Goal: Navigation & Orientation: Find specific page/section

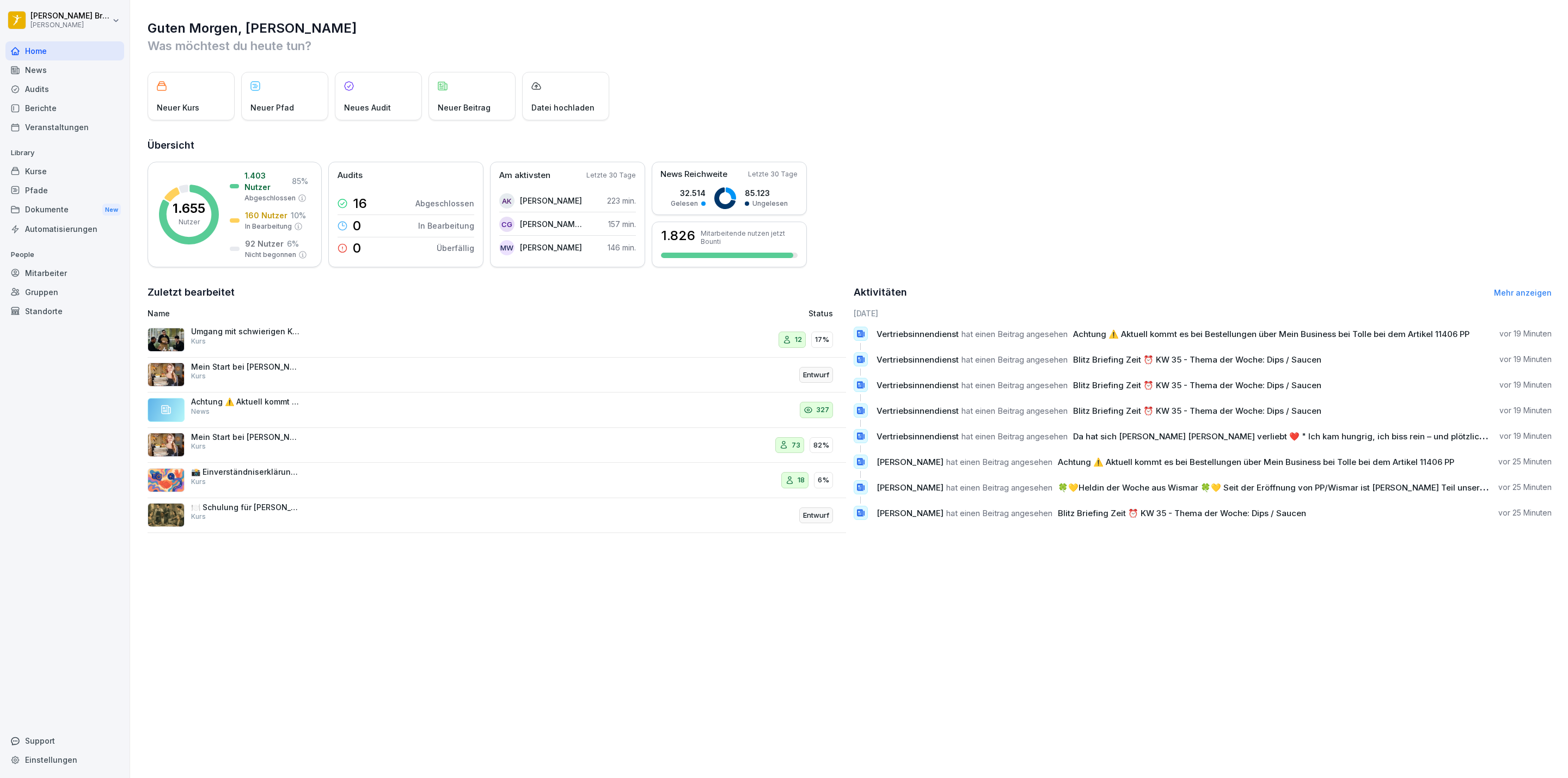
click at [49, 79] on div "News" at bounding box center [65, 69] width 119 height 19
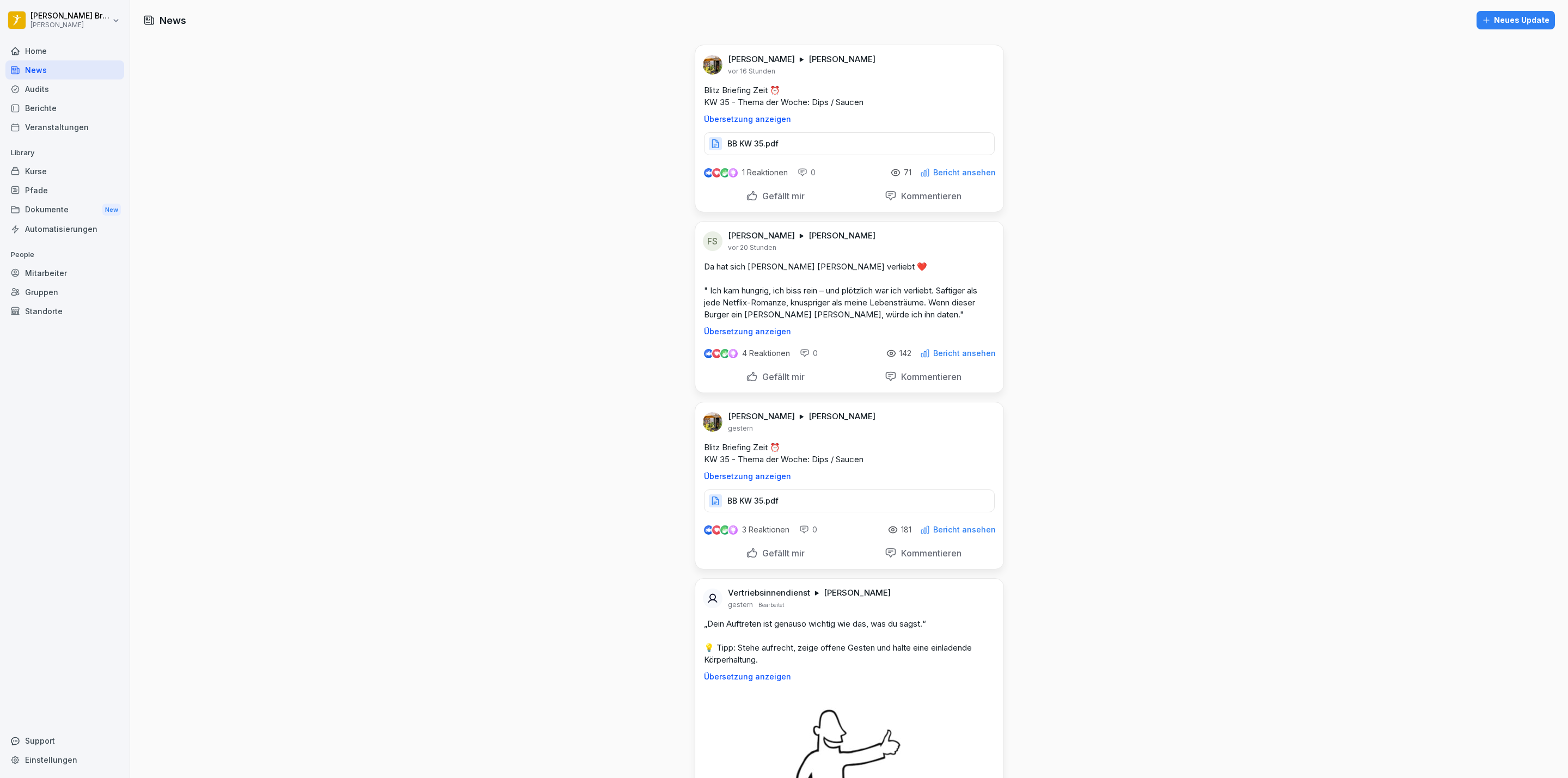
click at [59, 209] on div "Dokumente New" at bounding box center [65, 209] width 119 height 20
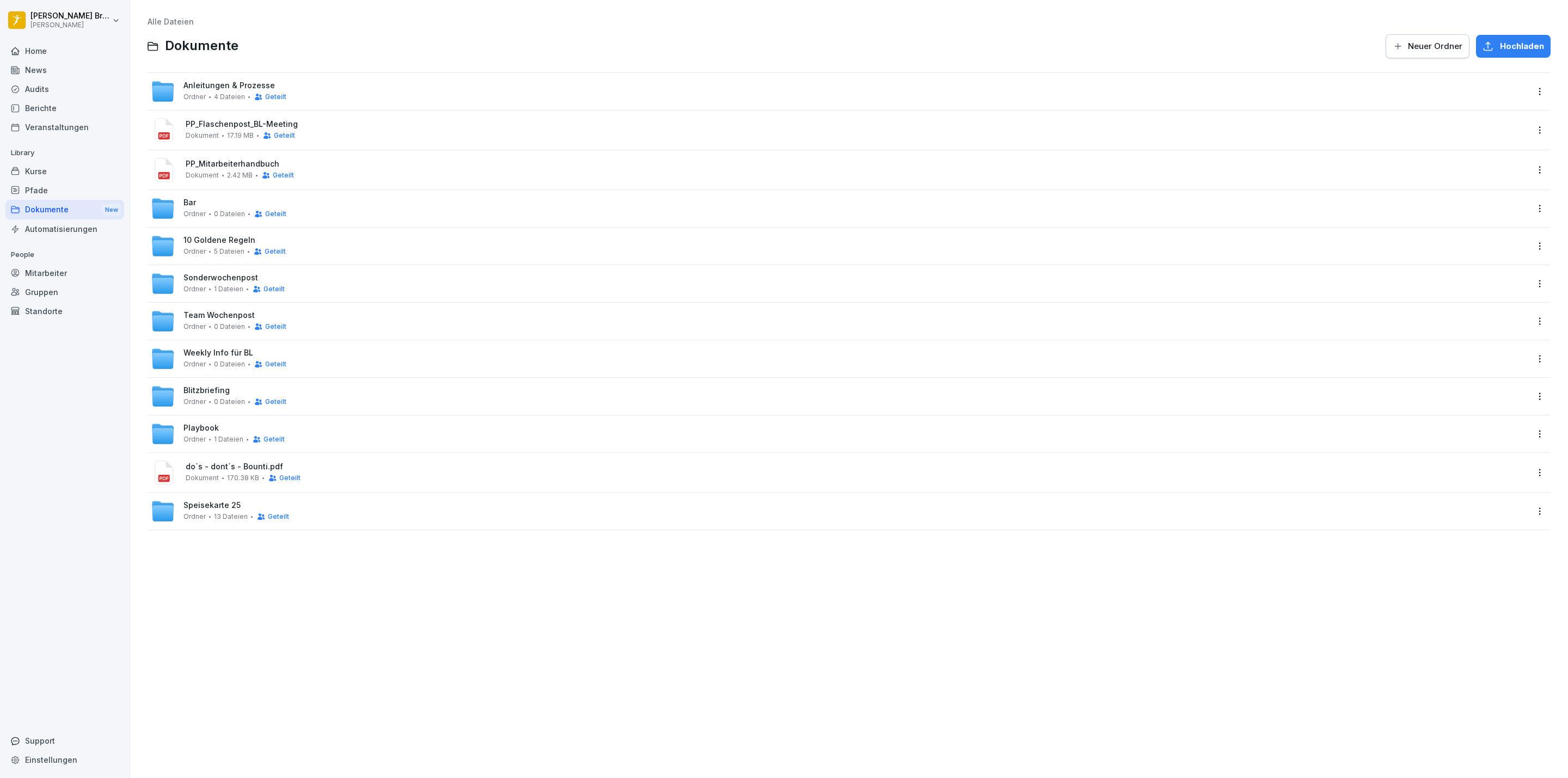
click at [239, 354] on span "Weekly Info für BL" at bounding box center [218, 352] width 69 height 9
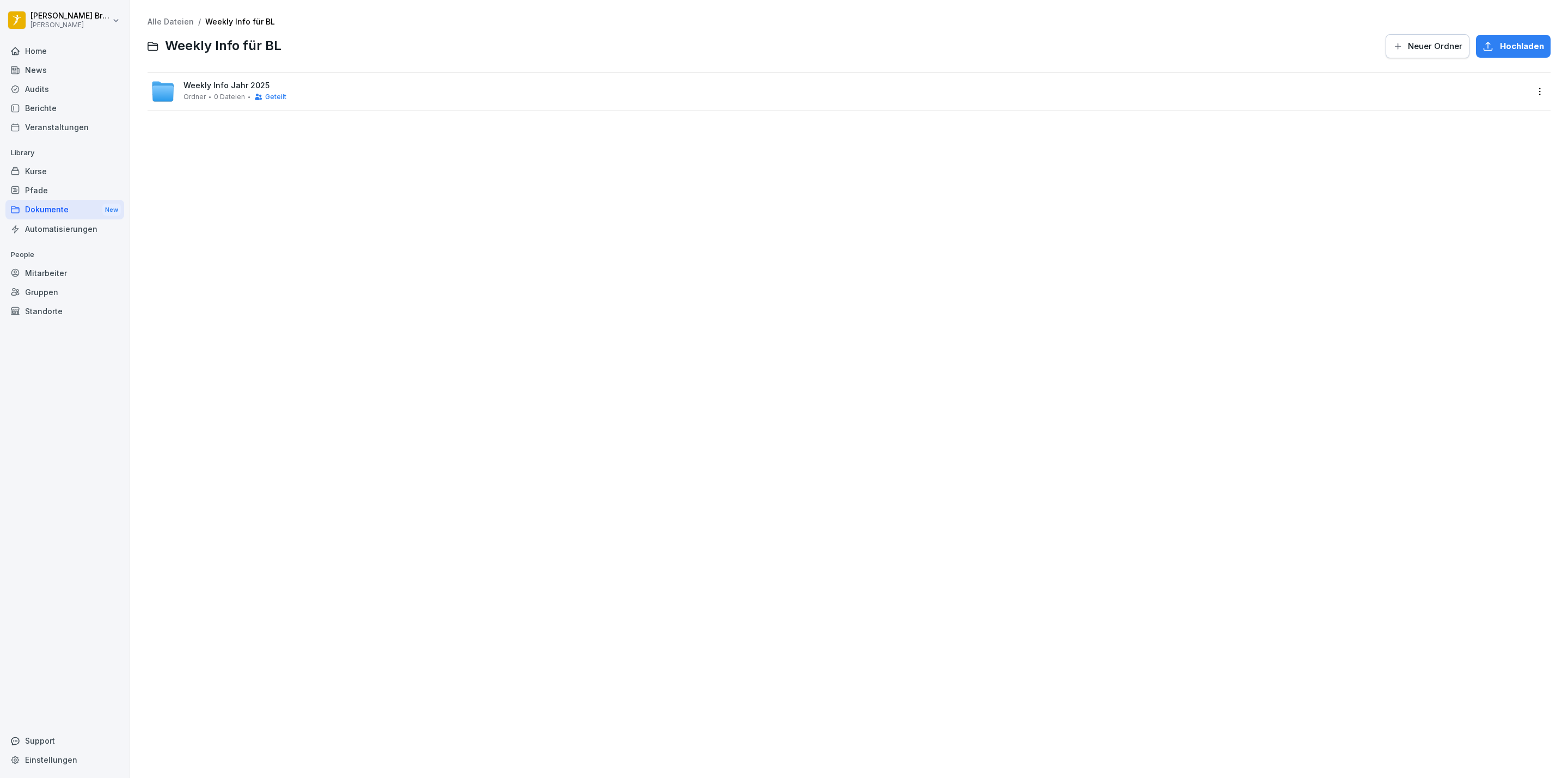
click at [240, 83] on span "Weekly Info Jahr 2025" at bounding box center [226, 85] width 86 height 9
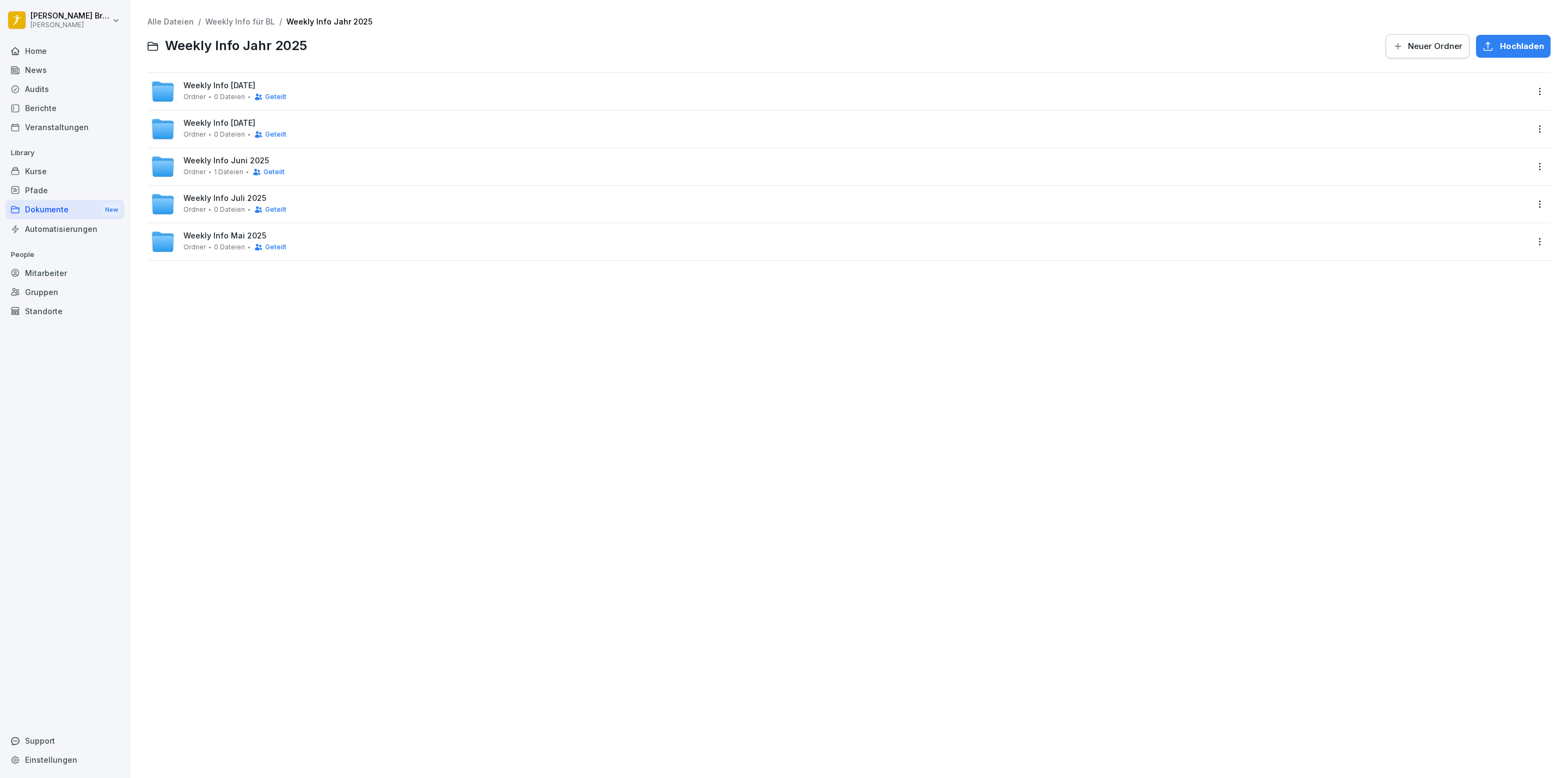
click at [234, 90] on div "Weekly Info [DATE] [PERSON_NAME] 0 Dateien Geteilt" at bounding box center [234, 91] width 103 height 20
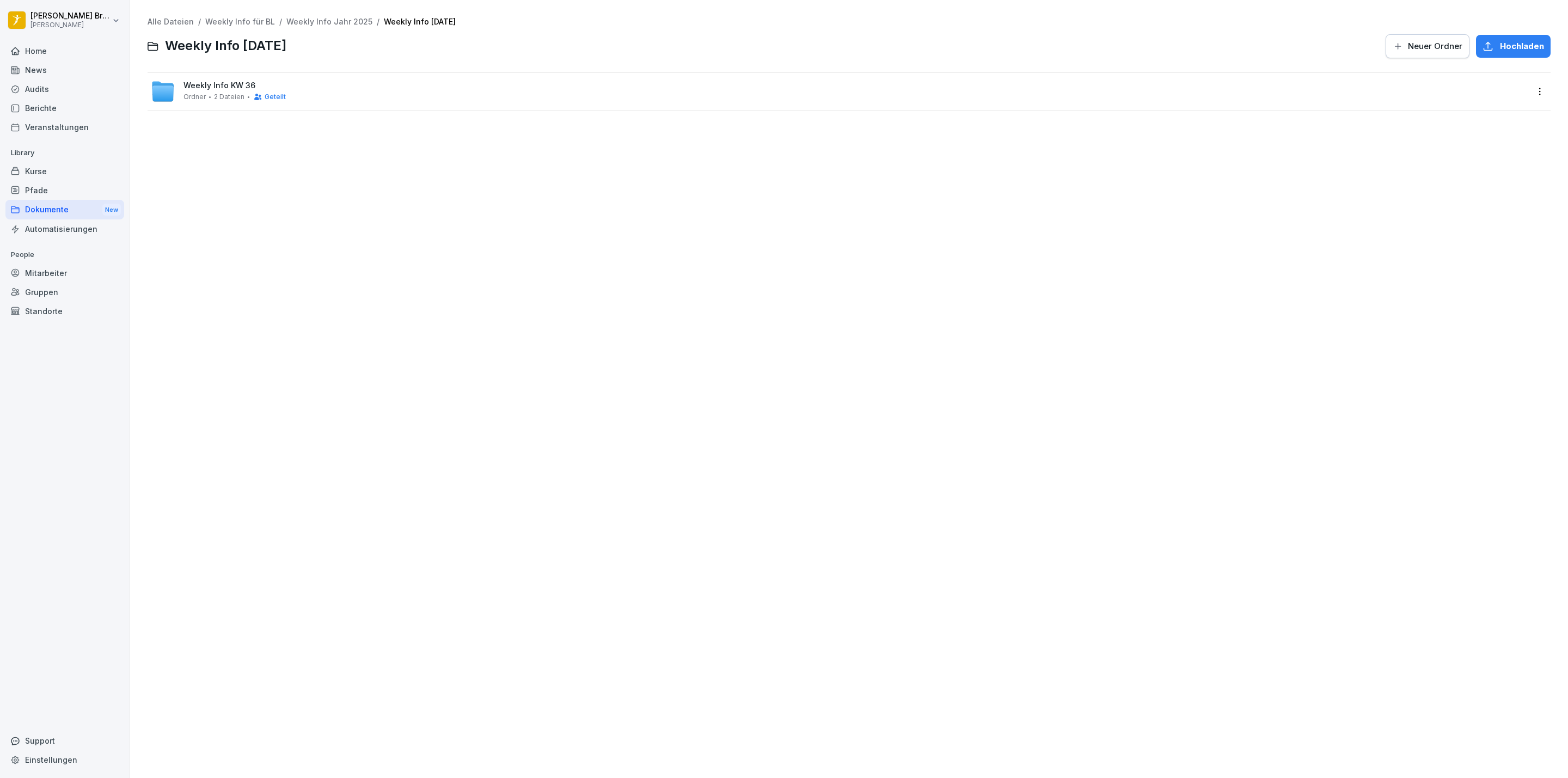
click at [298, 91] on div "Weekly Info KW 36 [PERSON_NAME] 2 Dateien Geteilt" at bounding box center [839, 91] width 1377 height 24
click at [1434, 46] on span "Neuer Ordner" at bounding box center [1435, 46] width 54 height 12
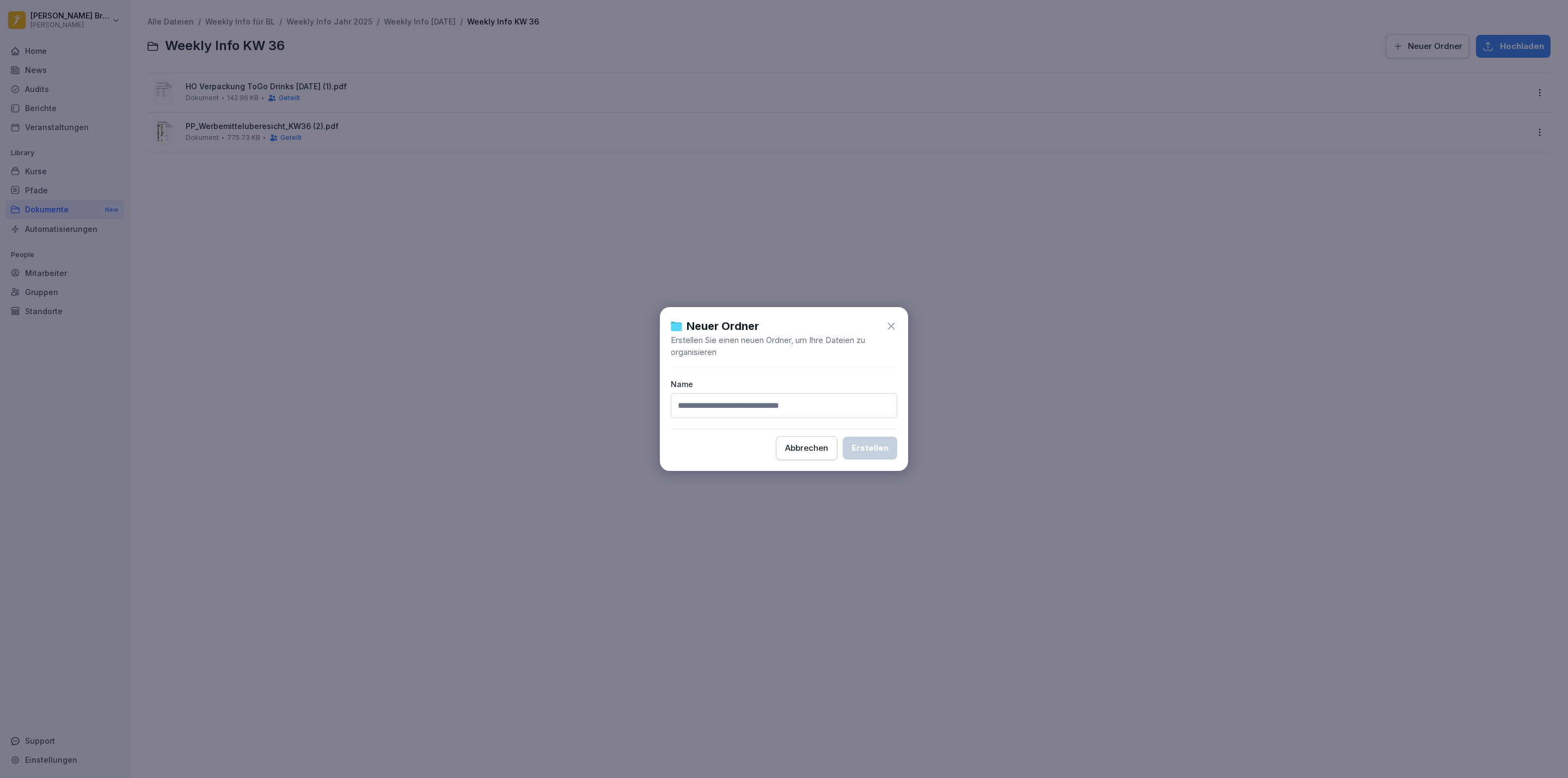
click at [813, 461] on div "Neuer [PERSON_NAME] Erstellen Sie einen neuen [PERSON_NAME], um Ihre Dateien zu…" at bounding box center [784, 388] width 248 height 164
click at [816, 450] on div "Abbrechen" at bounding box center [807, 448] width 43 height 12
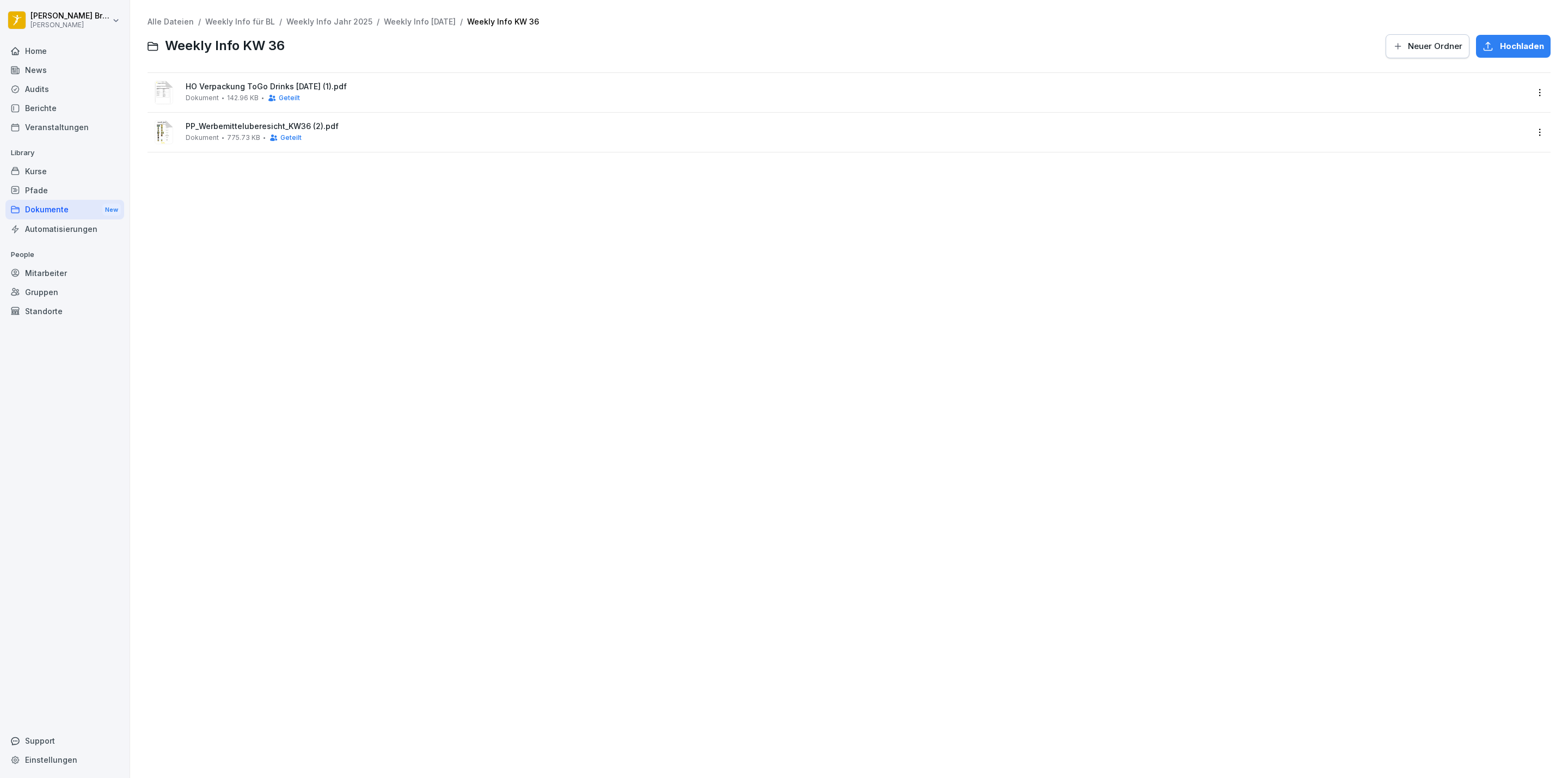
click at [1500, 46] on span "Hochladen" at bounding box center [1522, 46] width 44 height 12
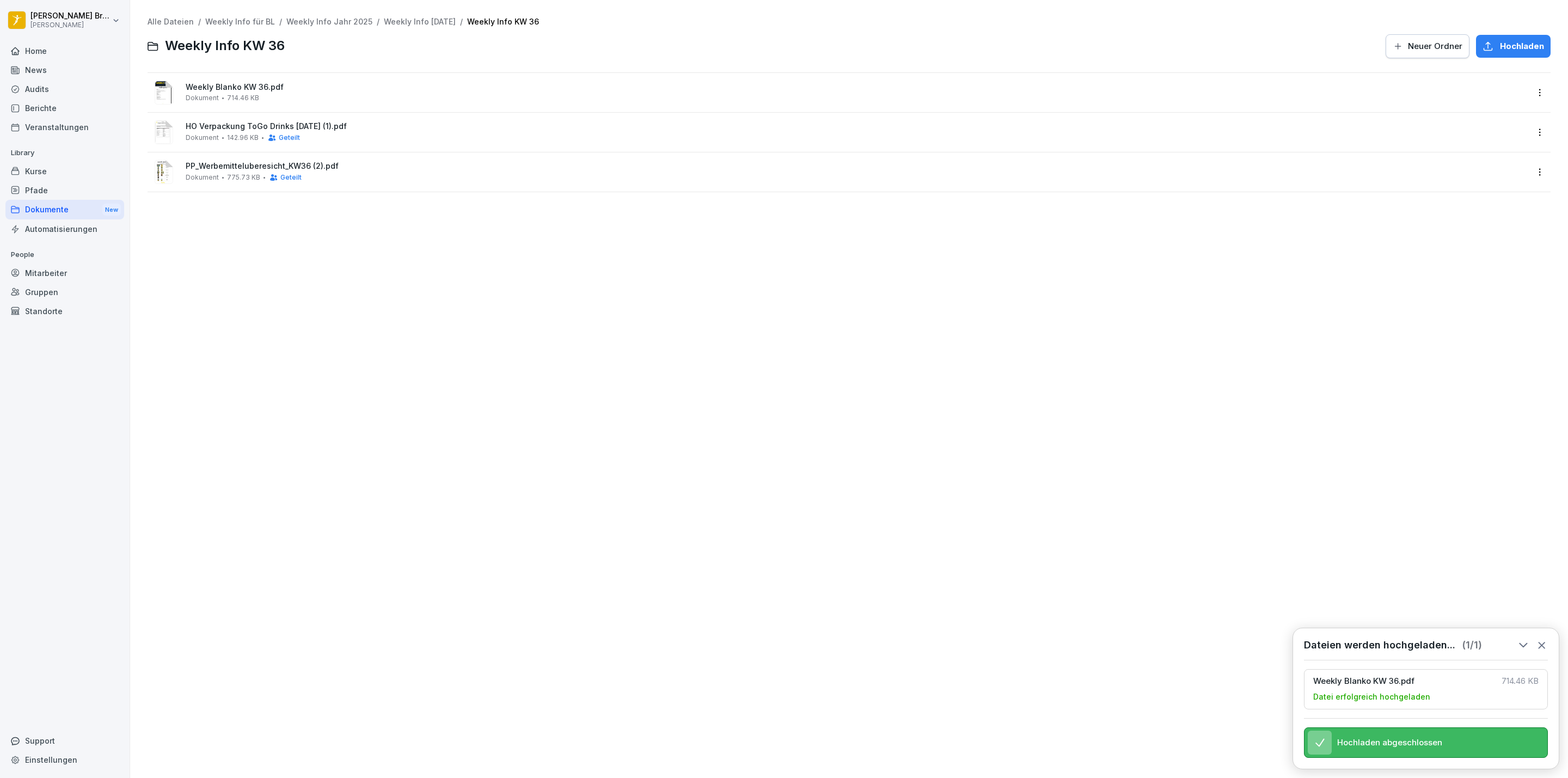
click at [1535, 96] on html "[PERSON_NAME] [PERSON_NAME] Home News Audits Berichte Veranstaltungen Library K…" at bounding box center [784, 389] width 1568 height 778
click at [1477, 137] on div "Teilen" at bounding box center [1480, 136] width 115 height 22
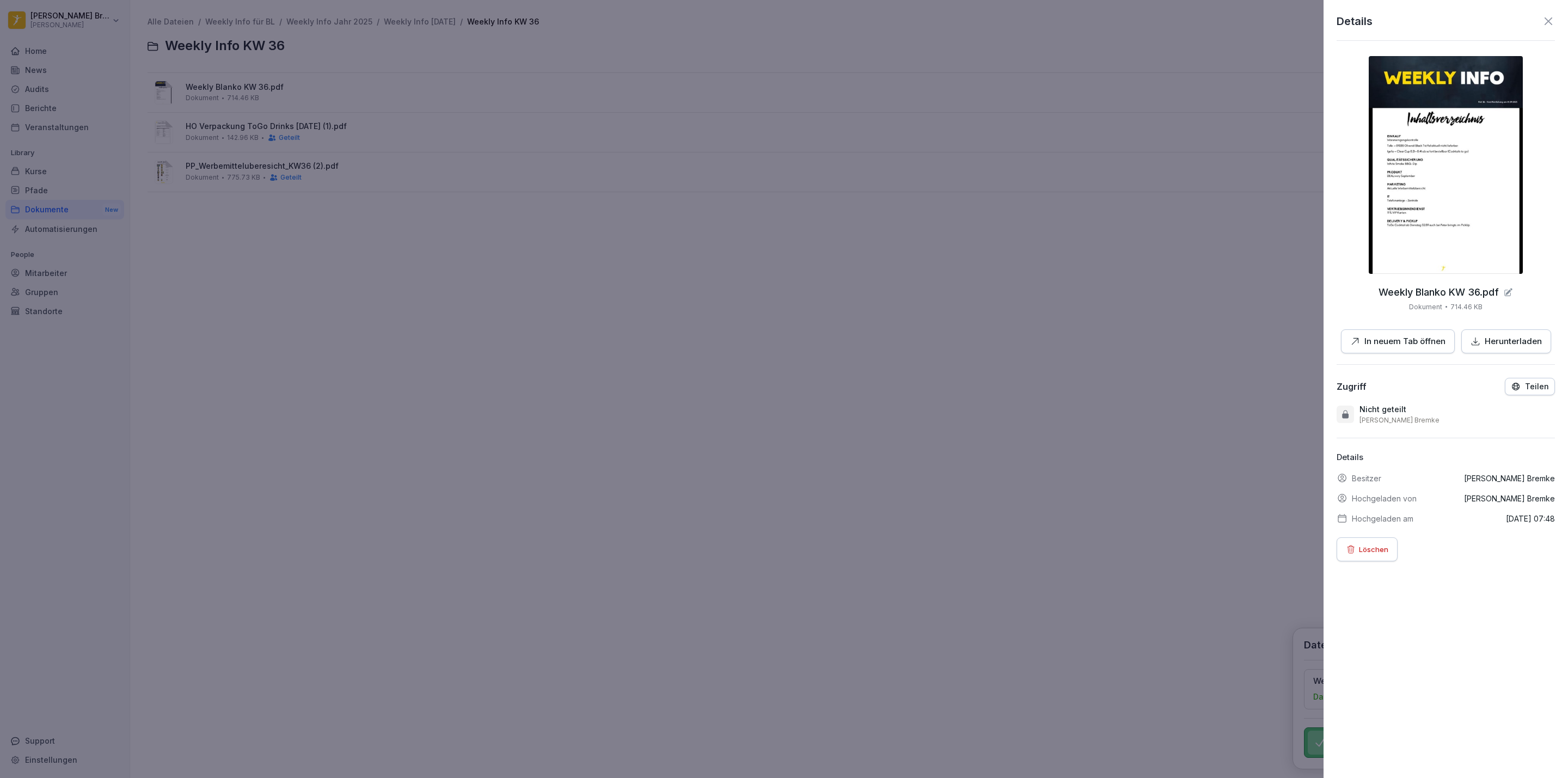
click at [1511, 389] on icon "button" at bounding box center [1516, 387] width 10 height 10
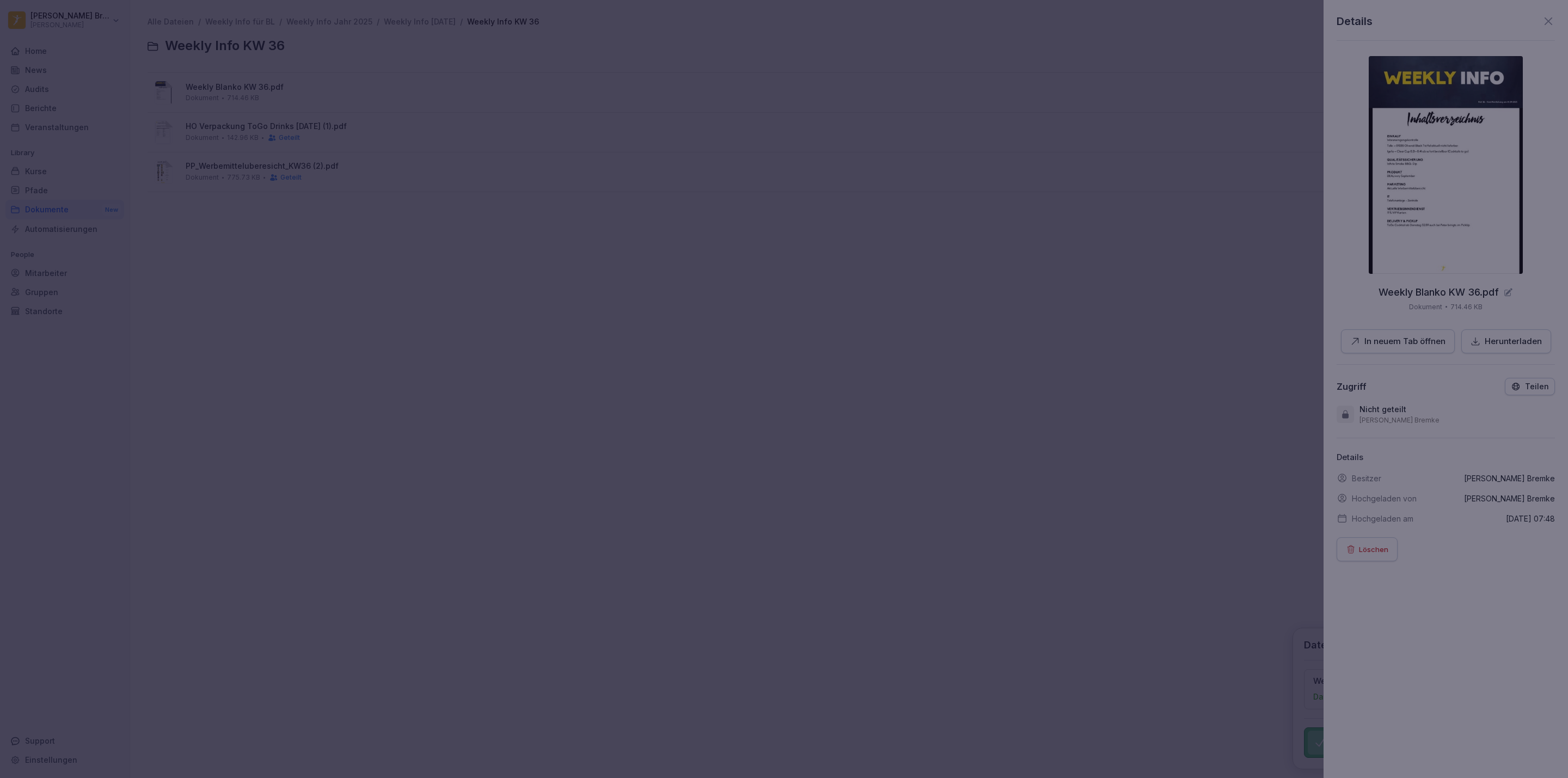
click at [653, 311] on div "[PERSON_NAME]" at bounding box center [653, 303] width 215 height 19
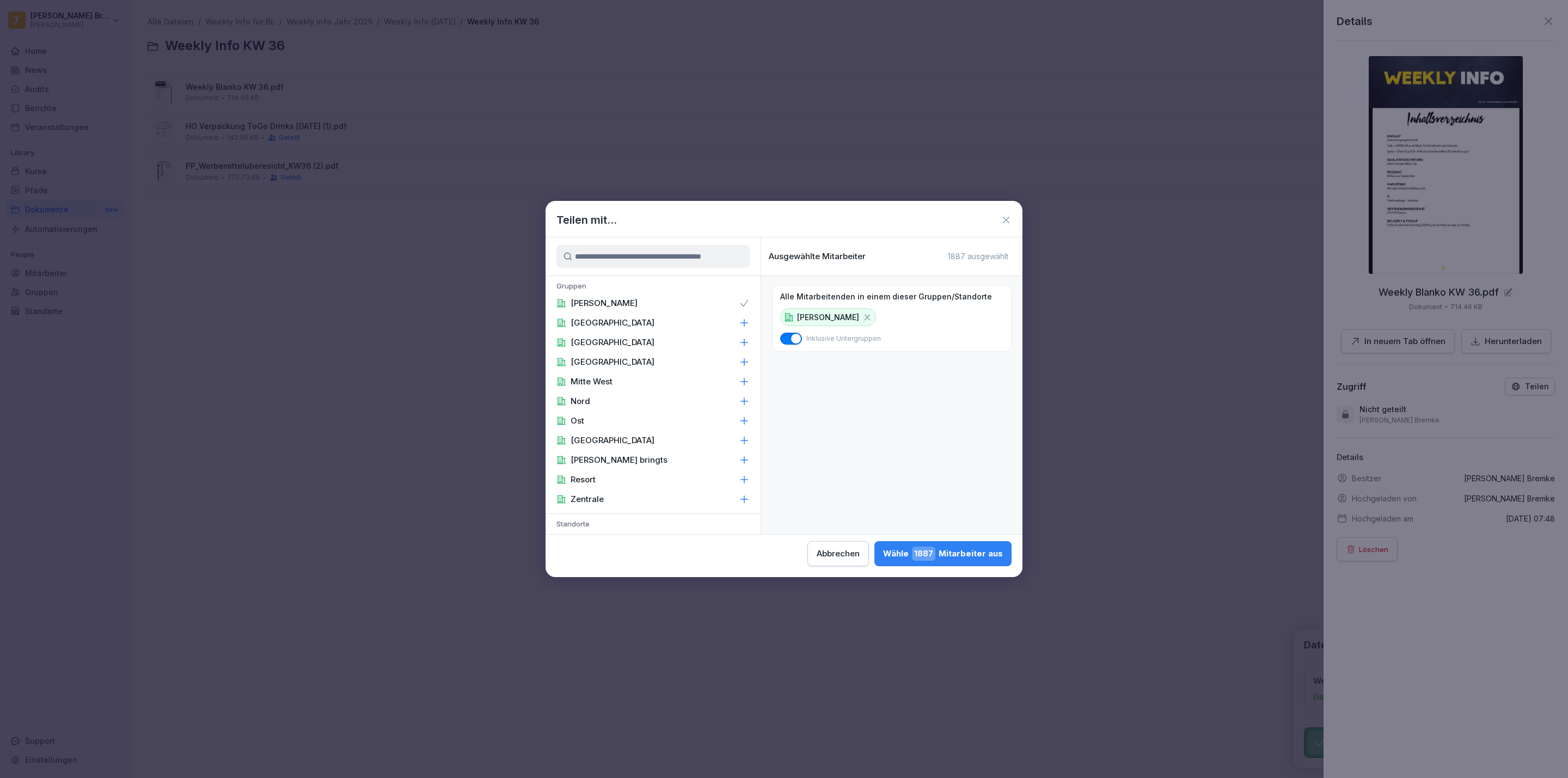
click at [587, 499] on p "Zentrale" at bounding box center [587, 499] width 33 height 11
click at [623, 396] on p "Area Manager" at bounding box center [598, 401] width 57 height 11
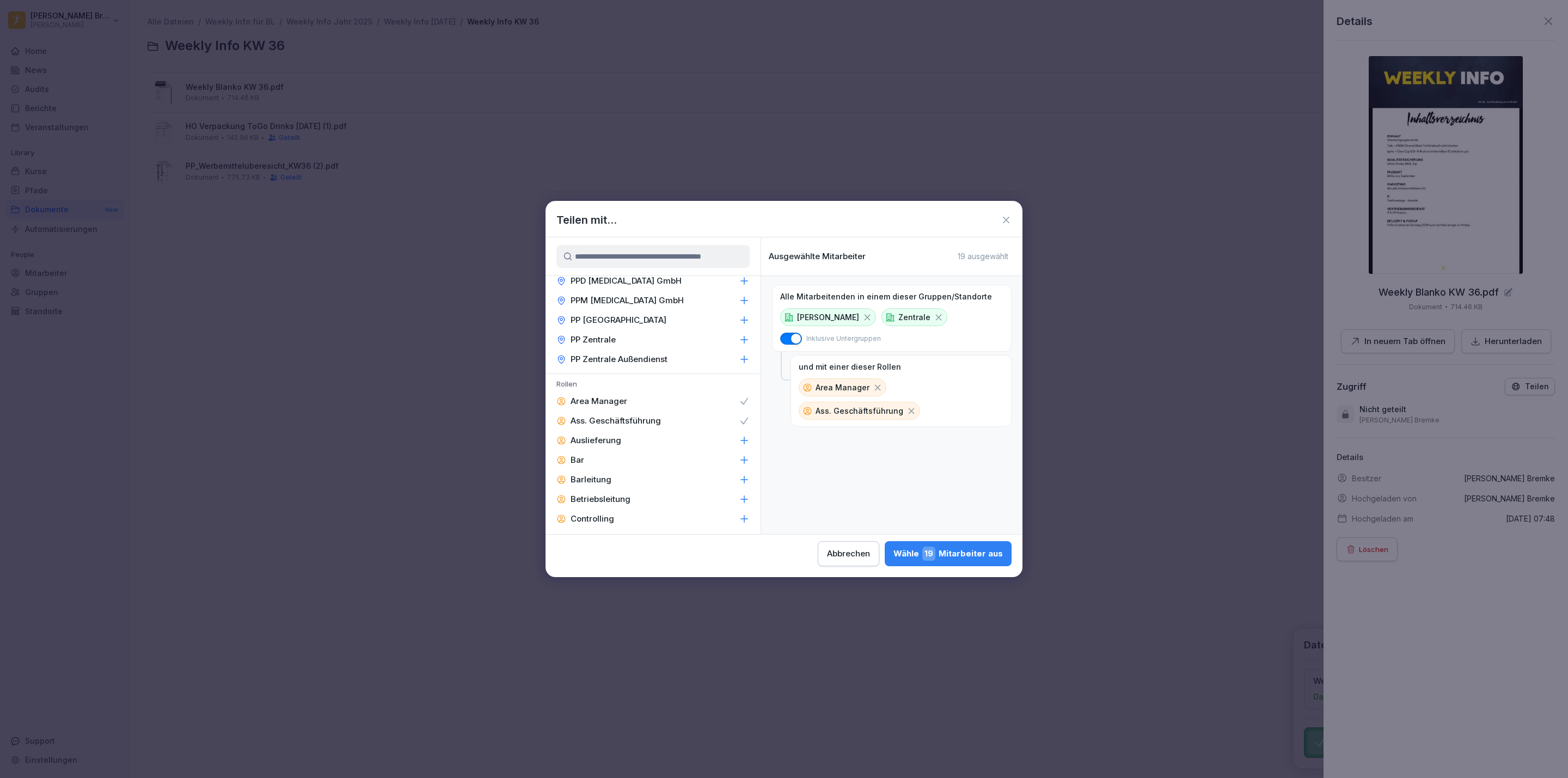
click at [587, 474] on p "Barleitung" at bounding box center [590, 480] width 41 height 11
click at [597, 494] on p "Betriebsleitung" at bounding box center [600, 499] width 60 height 11
click at [596, 415] on p "Controlling" at bounding box center [592, 421] width 44 height 11
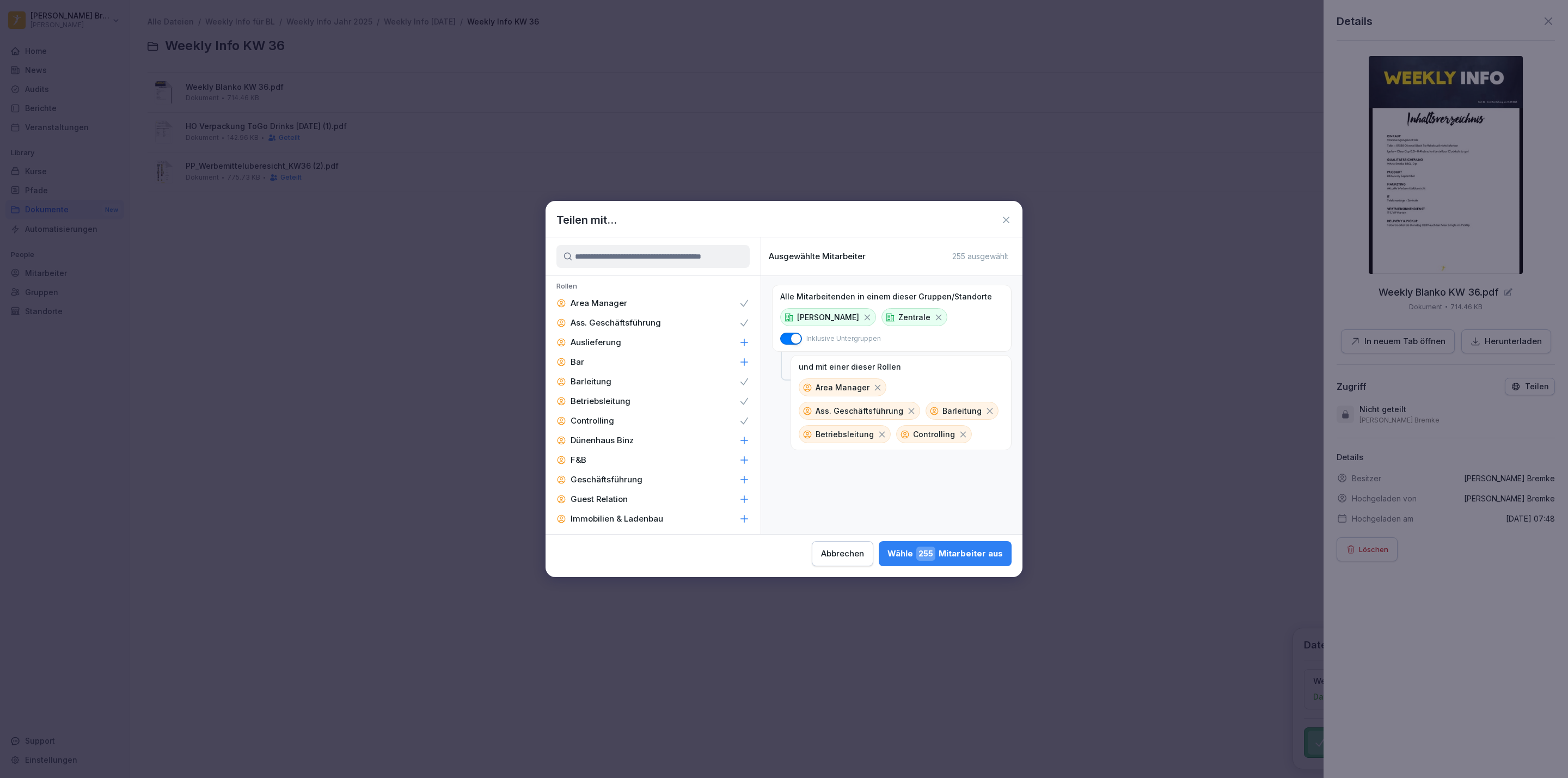
click at [639, 474] on p "Geschäftsführung" at bounding box center [606, 480] width 72 height 11
drag, startPoint x: 578, startPoint y: 415, endPoint x: 601, endPoint y: 514, distance: 101.6
click at [601, 553] on p "Instandhaltung" at bounding box center [600, 558] width 59 height 11
click at [761, 521] on div "Alle Mitarbeitenden in einem dieser Gruppen/Standorte [PERSON_NAME] Zentrale In…" at bounding box center [891, 405] width 261 height 258
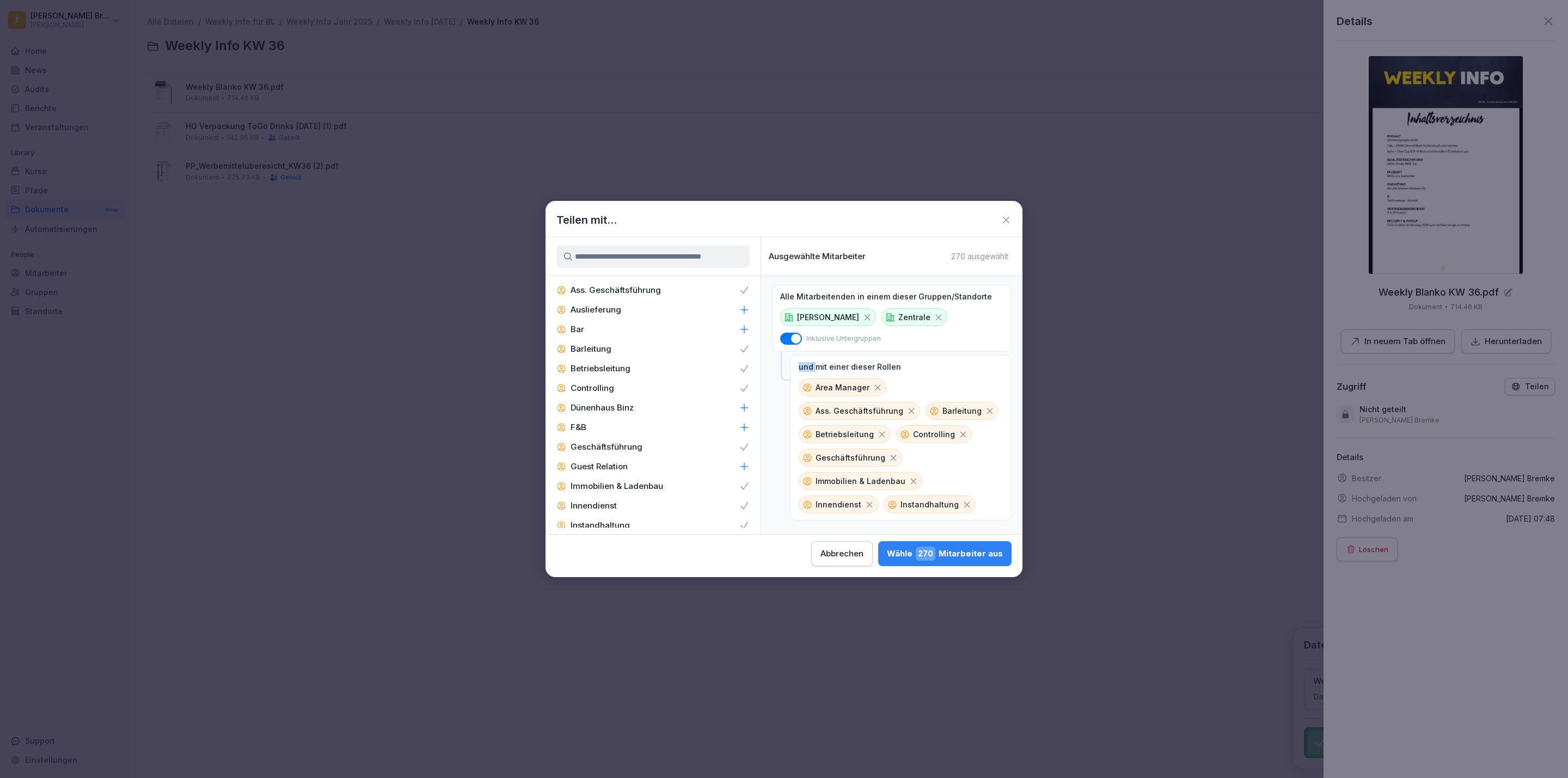
click at [761, 521] on div "Alle Mitarbeitenden in einem dieser Gruppen/Standorte [PERSON_NAME] Zentrale In…" at bounding box center [891, 405] width 261 height 258
click at [603, 350] on p "Küchenleitung" at bounding box center [598, 356] width 57 height 11
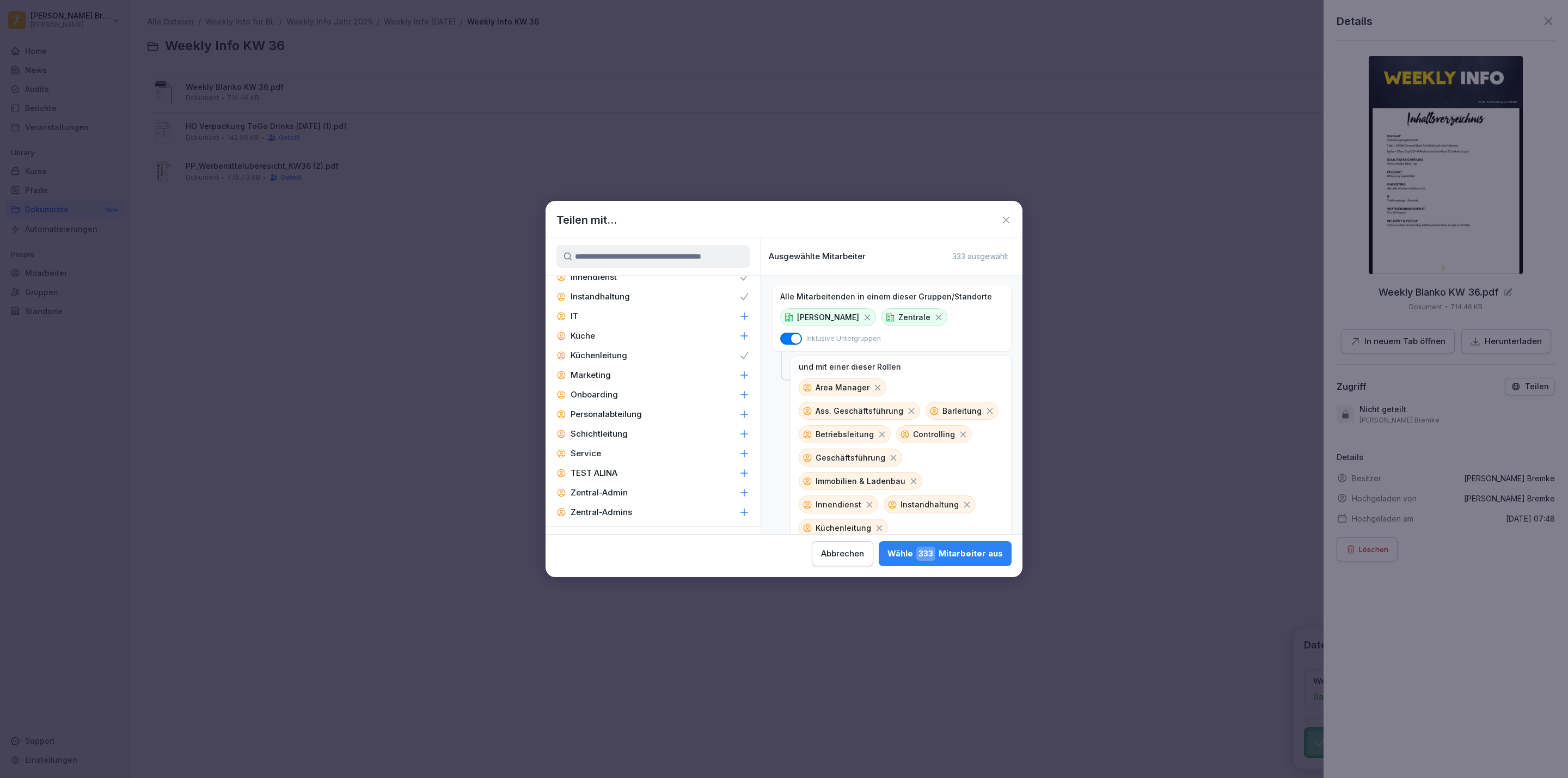
click at [598, 370] on p "Marketing" at bounding box center [590, 375] width 40 height 11
click at [726, 427] on div "IT" at bounding box center [653, 436] width 215 height 19
click at [715, 375] on div "F&B" at bounding box center [653, 385] width 215 height 19
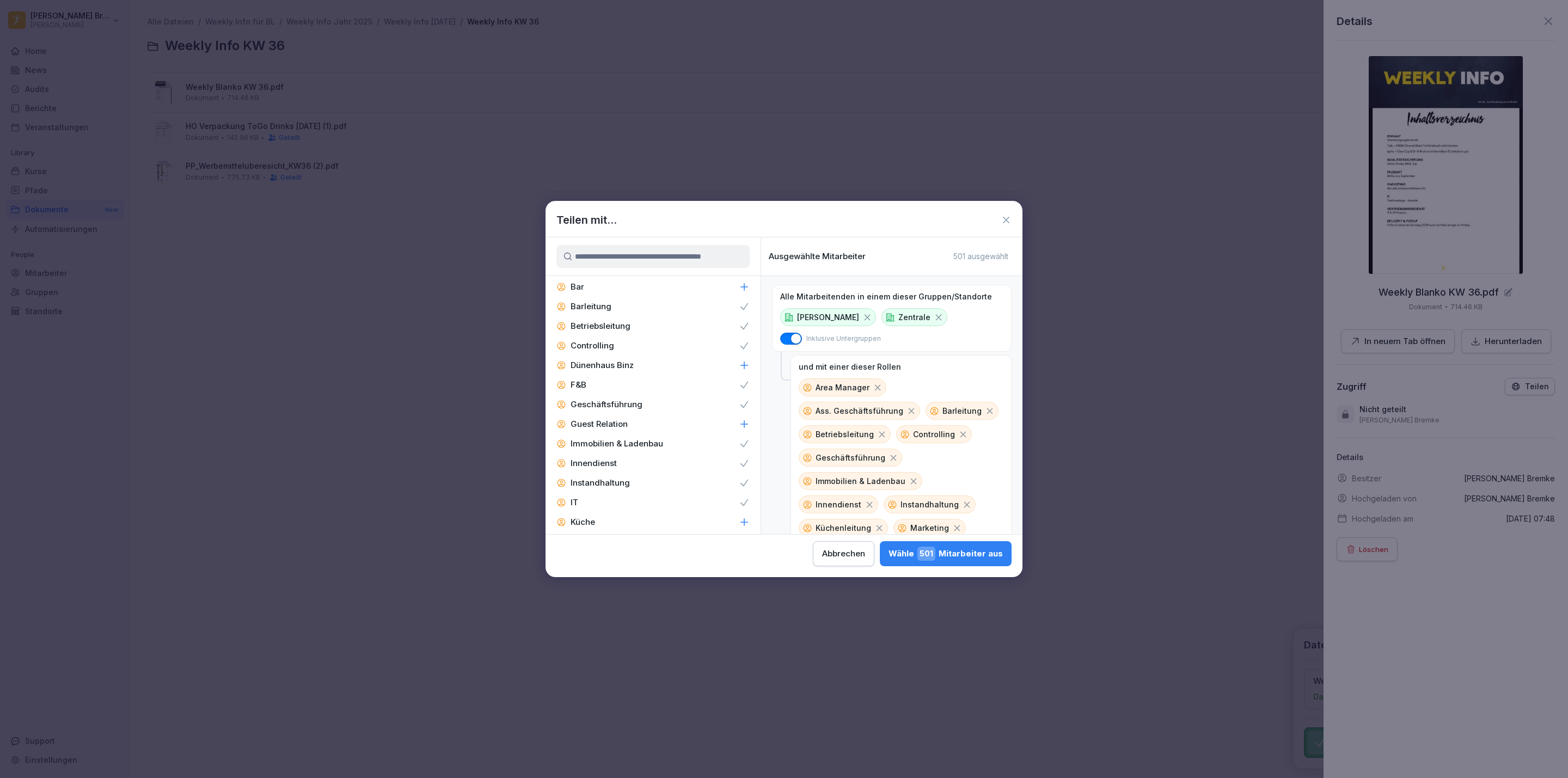
click at [739, 419] on icon at bounding box center [744, 424] width 11 height 11
click at [928, 547] on span "504" at bounding box center [925, 553] width 20 height 14
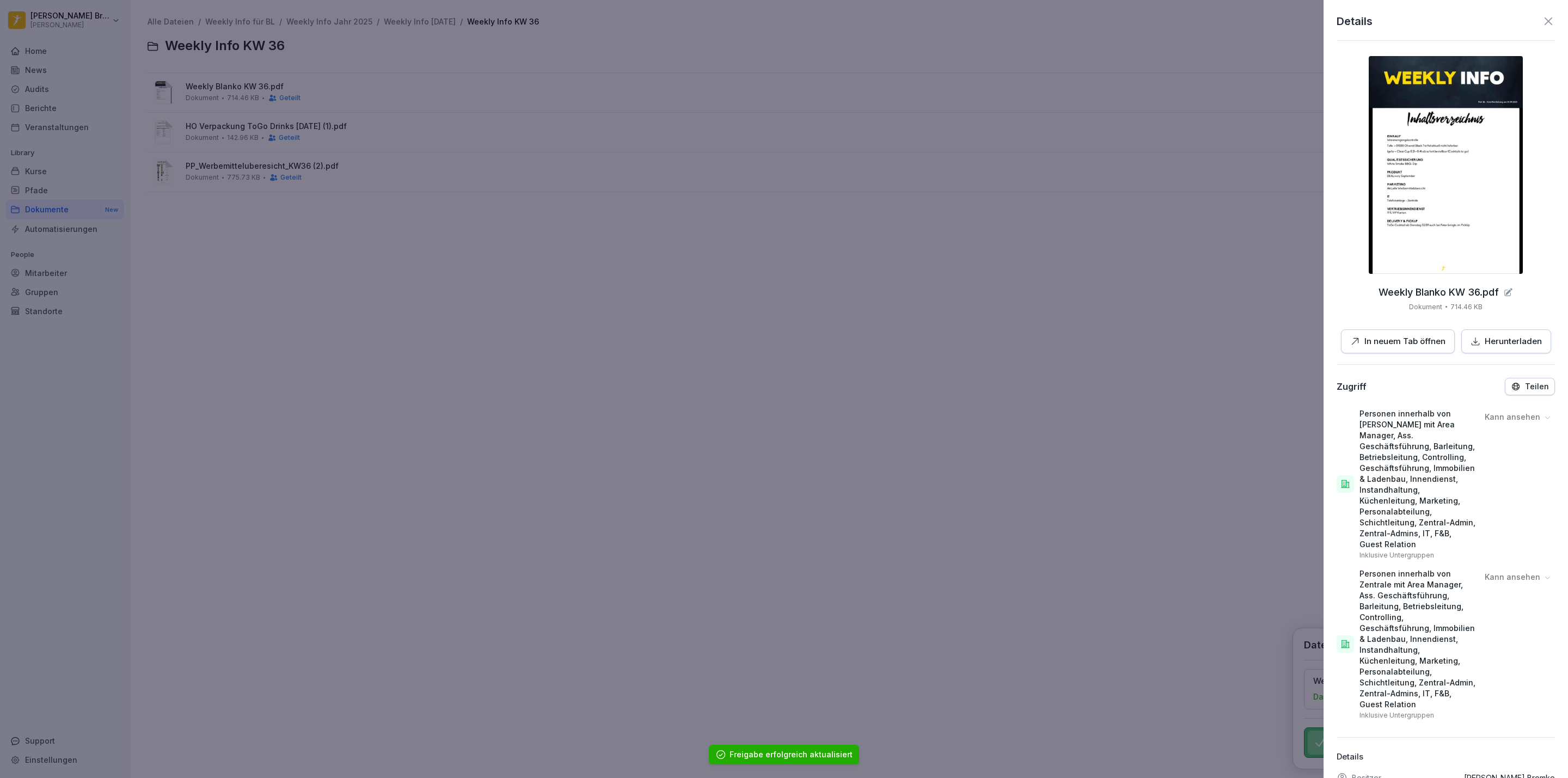
click at [1049, 275] on div at bounding box center [784, 389] width 1568 height 778
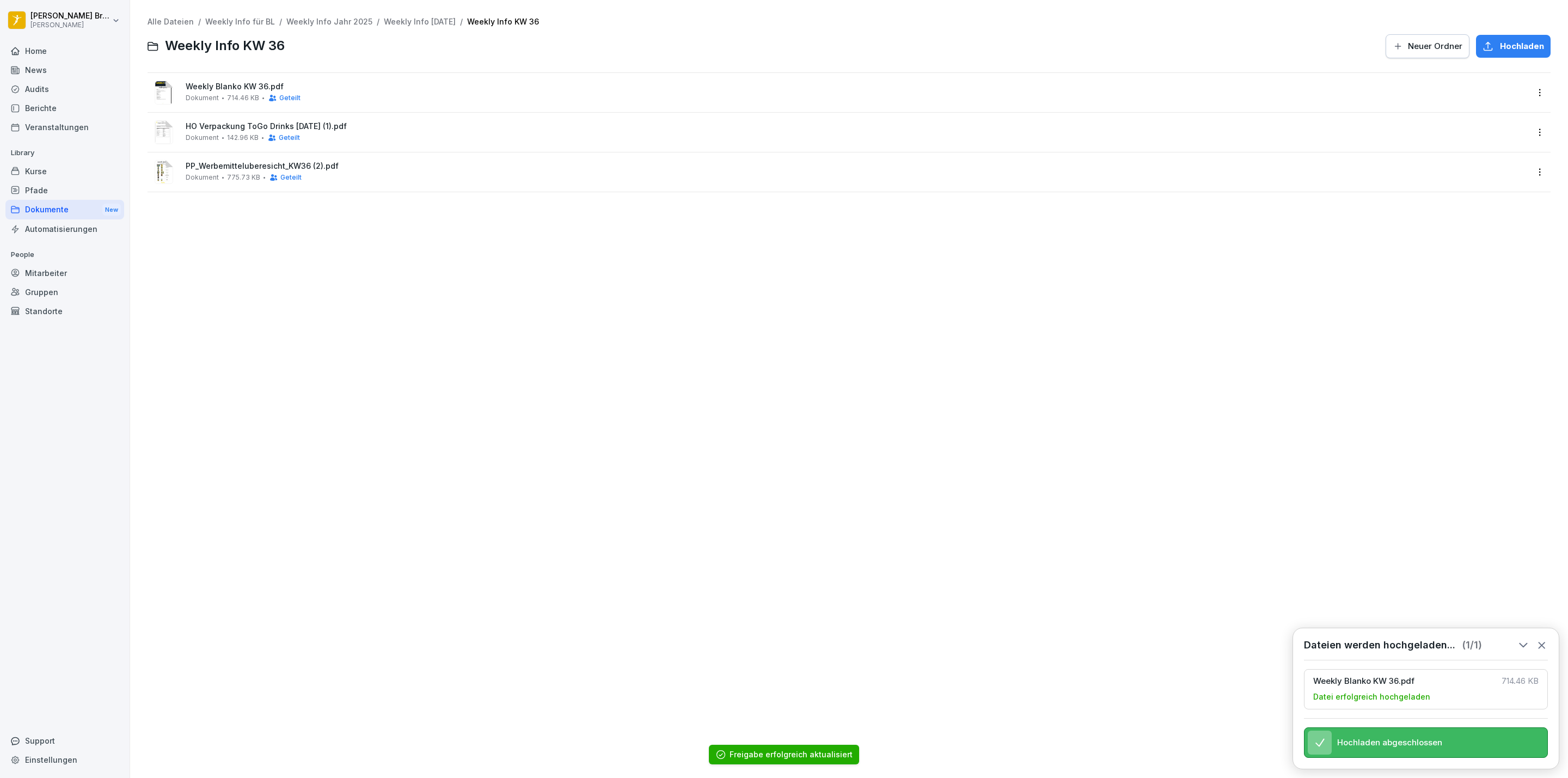
click at [38, 52] on div "Home" at bounding box center [65, 51] width 119 height 19
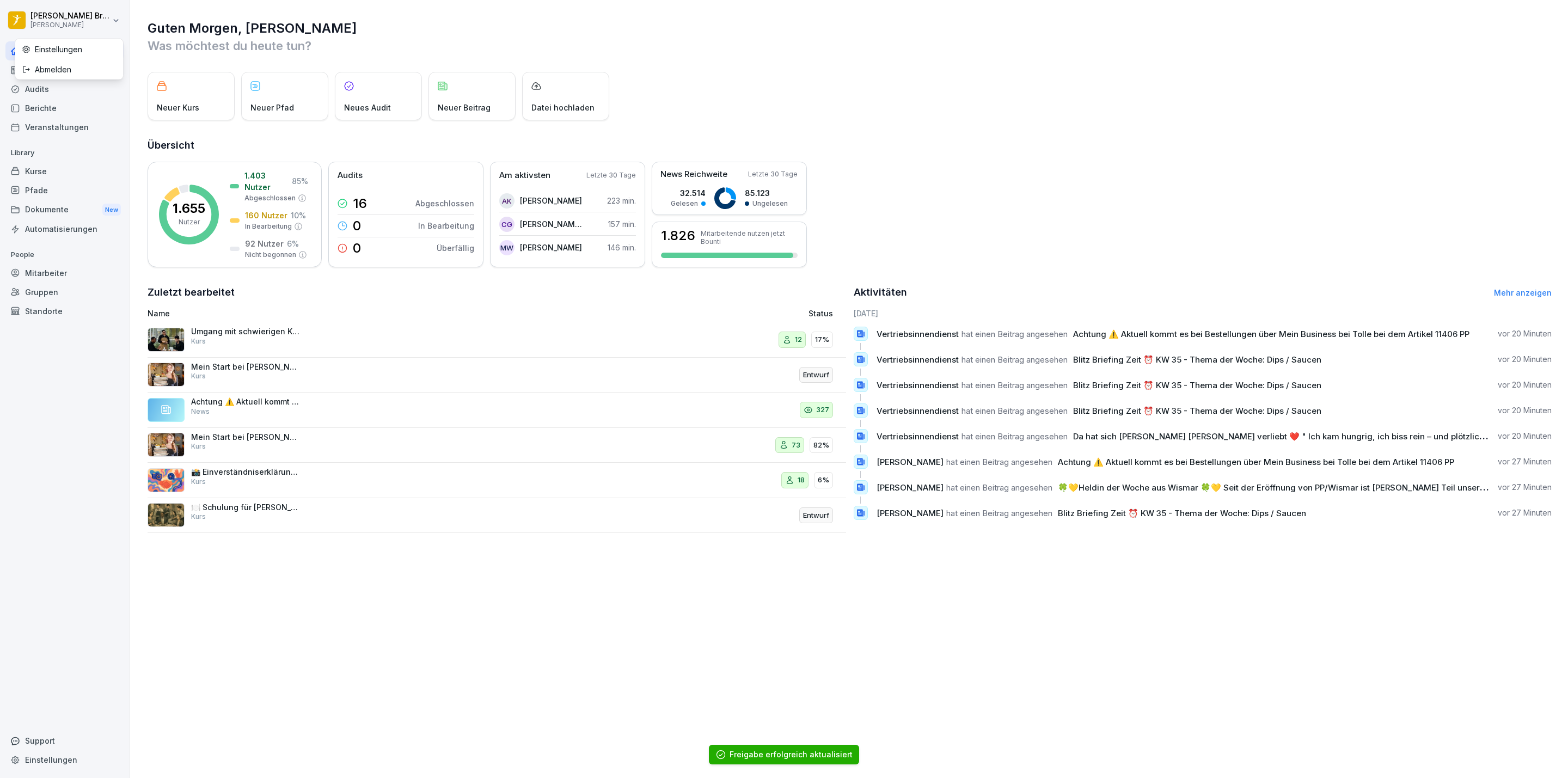
click at [51, 8] on html "[PERSON_NAME] [PERSON_NAME] Home News Audits Berichte Veranstaltungen Library K…" at bounding box center [784, 389] width 1568 height 778
click at [68, 72] on div "Abmelden" at bounding box center [69, 69] width 108 height 20
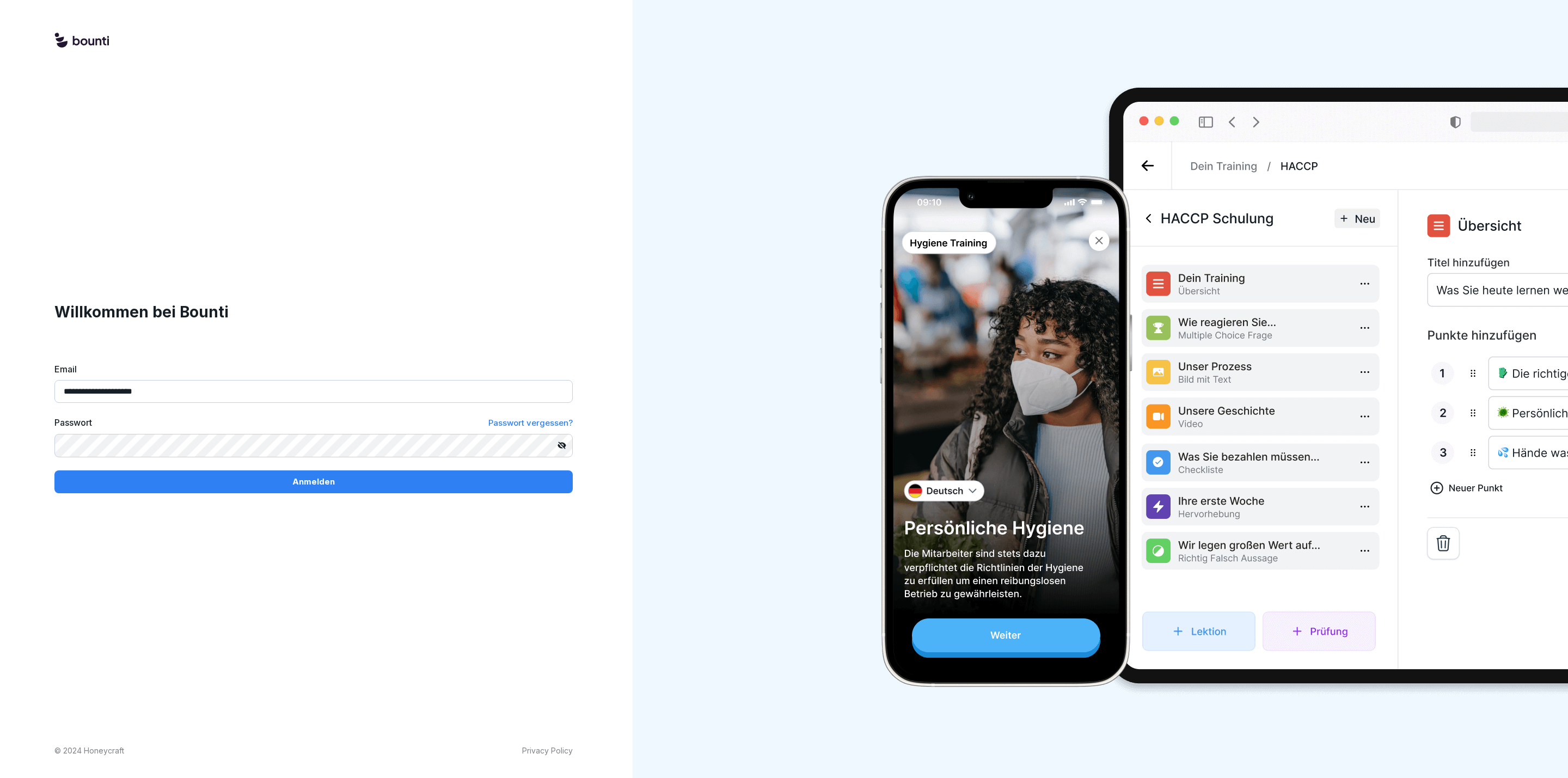
drag, startPoint x: 256, startPoint y: 401, endPoint x: 247, endPoint y: 404, distance: 9.5
click at [256, 401] on input "**********" at bounding box center [313, 391] width 519 height 23
type input "**********"
click at [219, 476] on div "Anmelden" at bounding box center [313, 482] width 501 height 12
